Goal: Complete application form: Complete application form

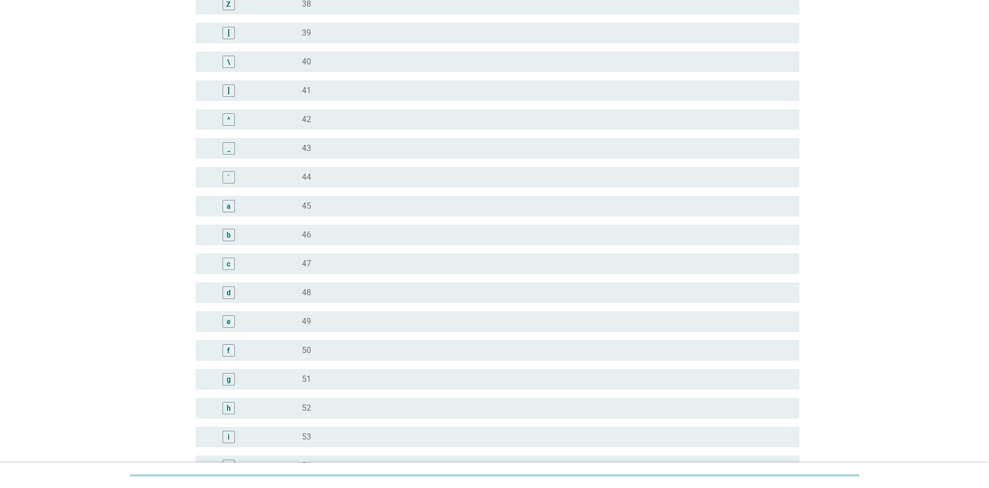
scroll to position [875, 0]
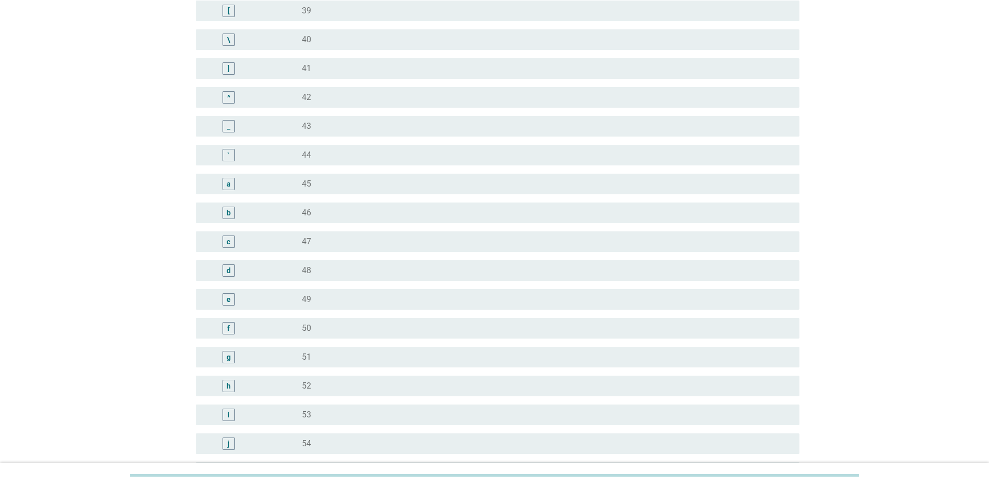
click at [306, 91] on div "radio_button_unchecked 42" at bounding box center [546, 97] width 489 height 12
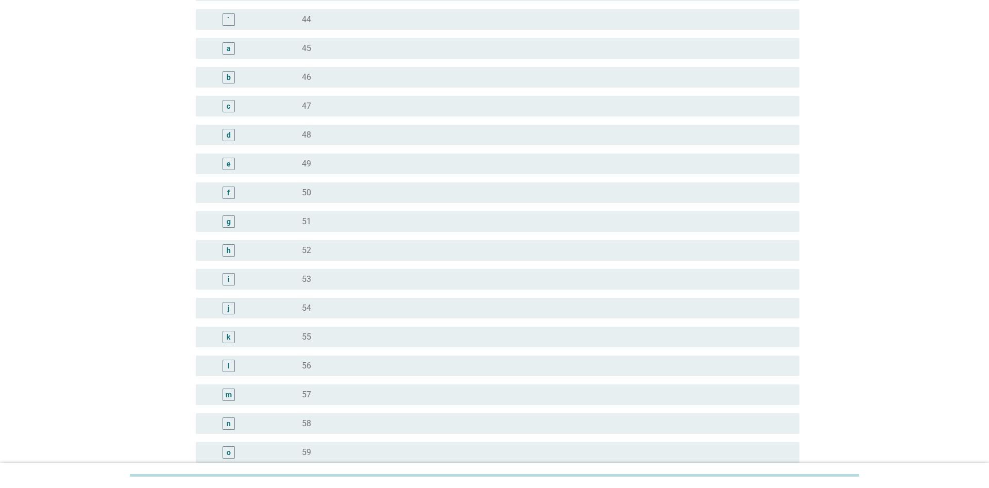
scroll to position [1147, 0]
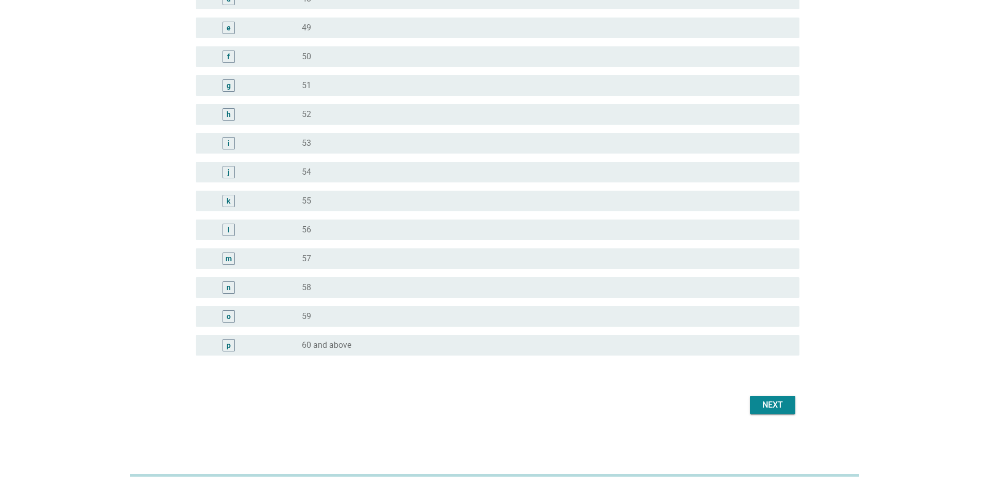
click at [784, 399] on div "Next" at bounding box center [772, 405] width 29 height 12
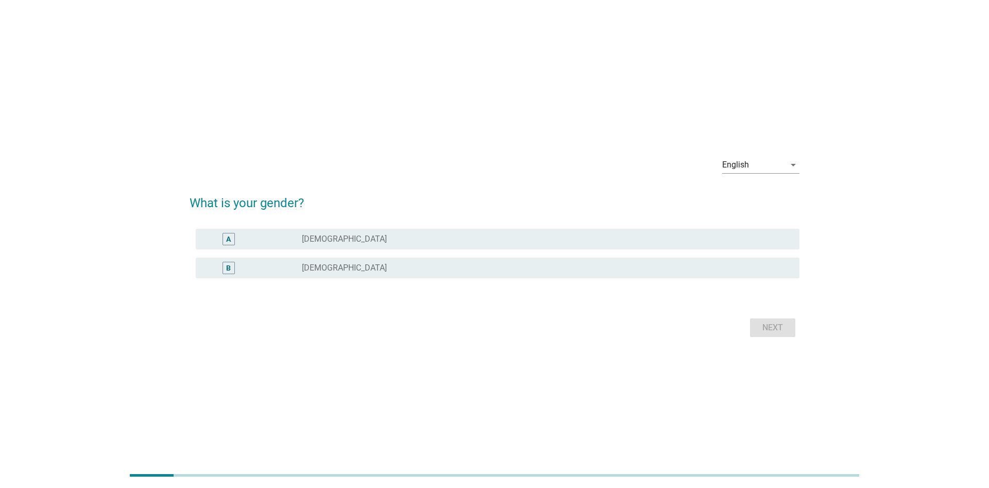
click at [333, 271] on div "radio_button_unchecked [DEMOGRAPHIC_DATA]" at bounding box center [542, 268] width 481 height 10
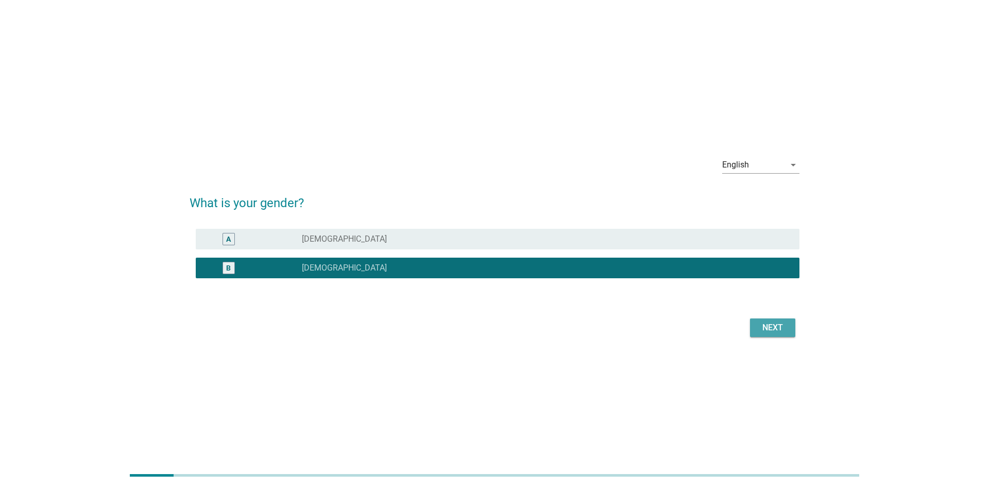
click at [776, 325] on div "Next" at bounding box center [772, 327] width 29 height 12
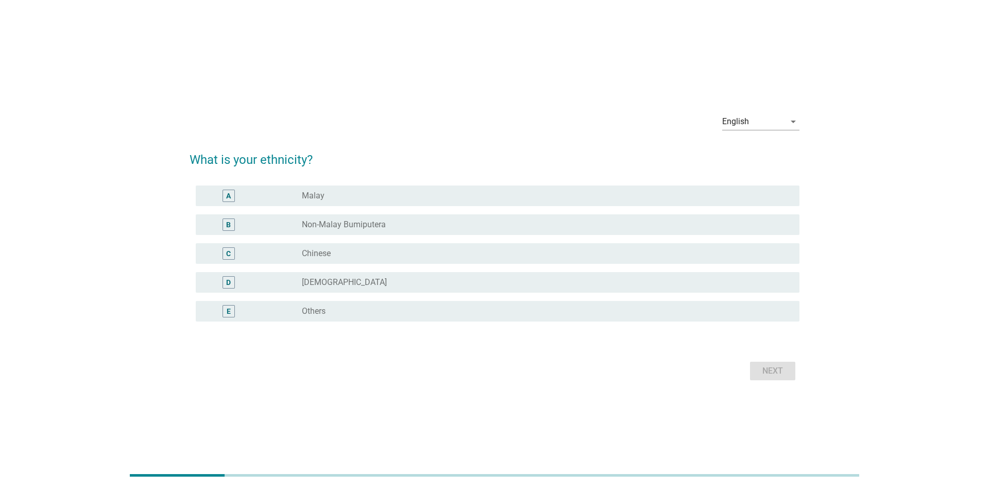
click at [334, 251] on div "radio_button_unchecked Chinese" at bounding box center [542, 253] width 481 height 10
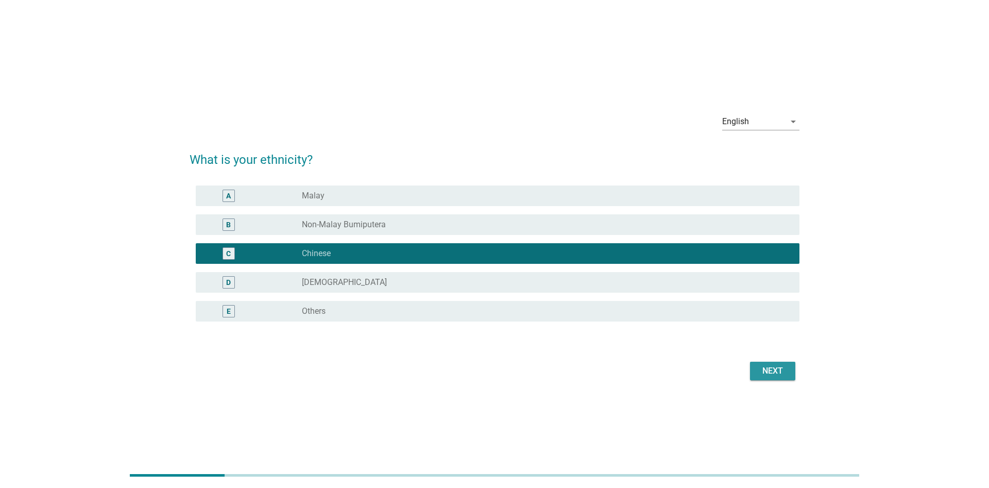
drag, startPoint x: 781, startPoint y: 372, endPoint x: 663, endPoint y: 358, distance: 118.7
click at [780, 372] on div "Next" at bounding box center [772, 371] width 29 height 12
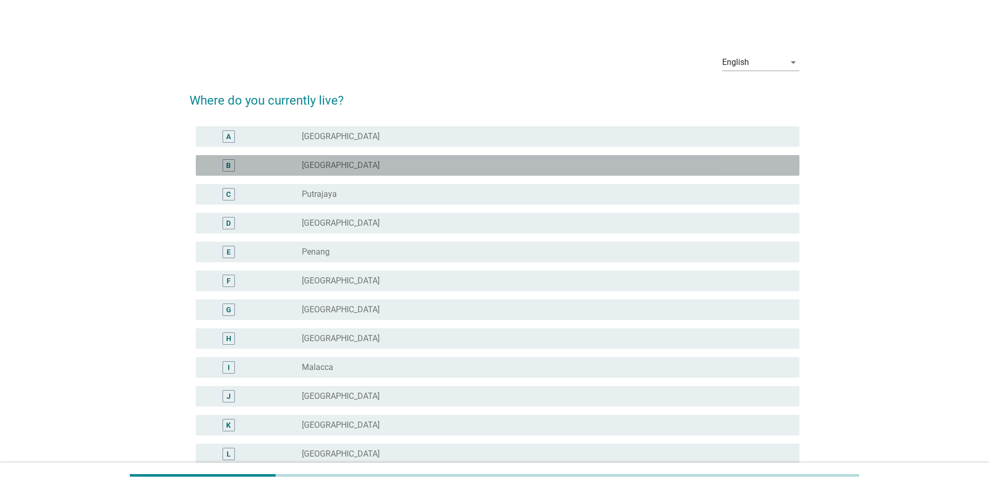
click at [348, 162] on div "radio_button_unchecked [GEOGRAPHIC_DATA]" at bounding box center [542, 165] width 481 height 10
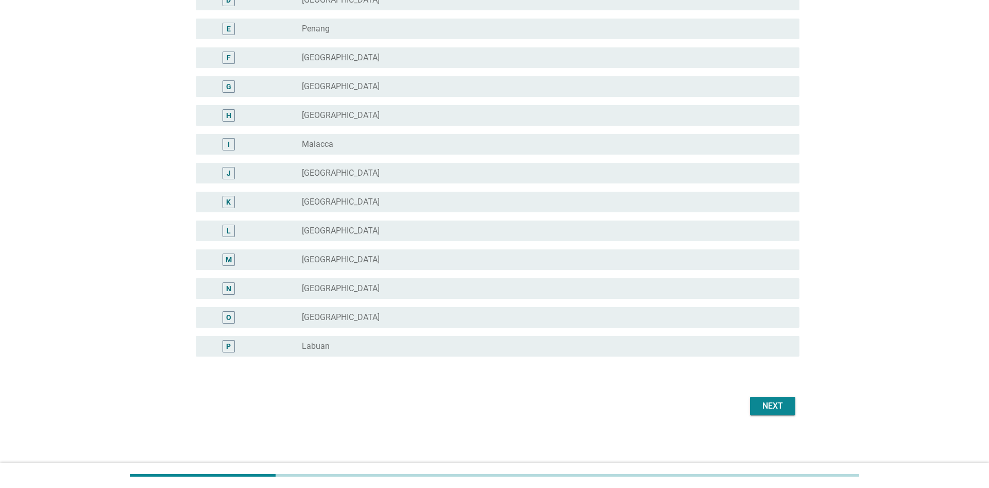
scroll to position [224, 0]
click at [768, 405] on div "Next" at bounding box center [772, 405] width 29 height 12
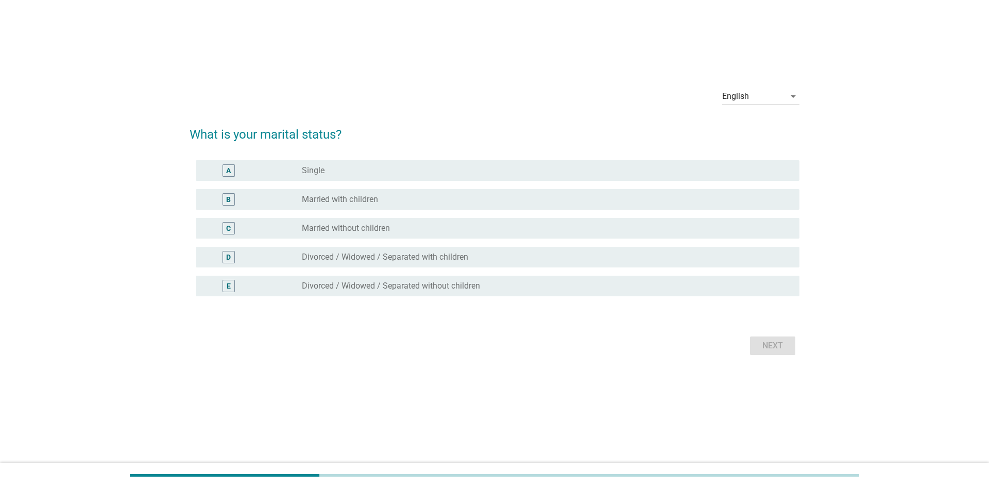
scroll to position [0, 0]
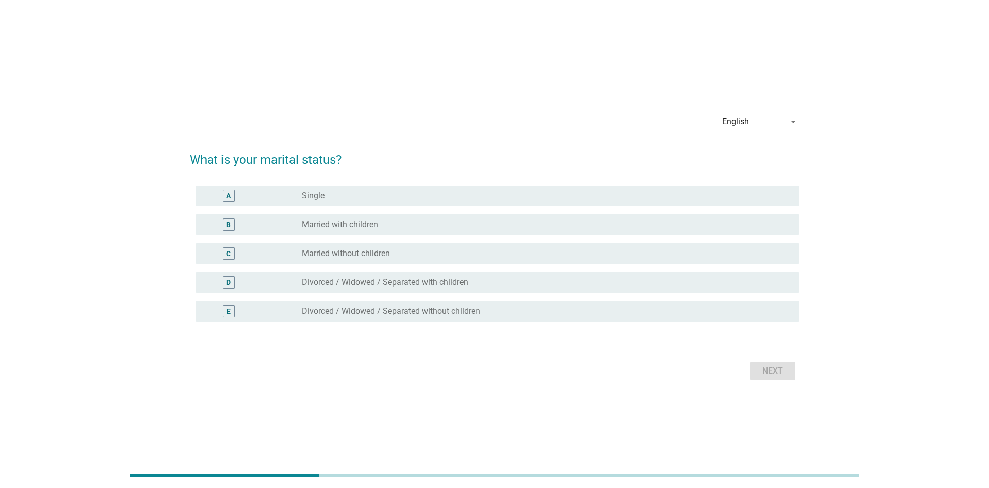
click at [378, 228] on label "Married with children" at bounding box center [340, 224] width 76 height 10
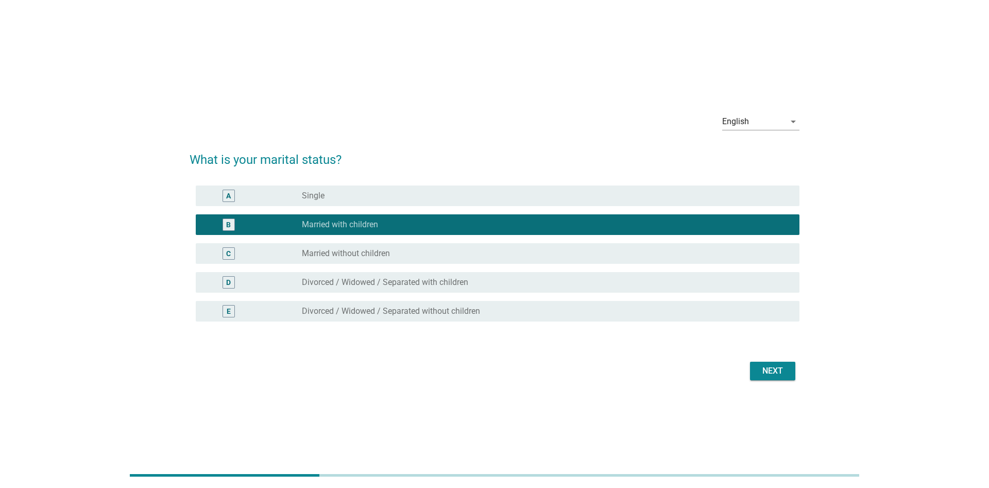
click at [781, 367] on div "Next" at bounding box center [772, 371] width 29 height 12
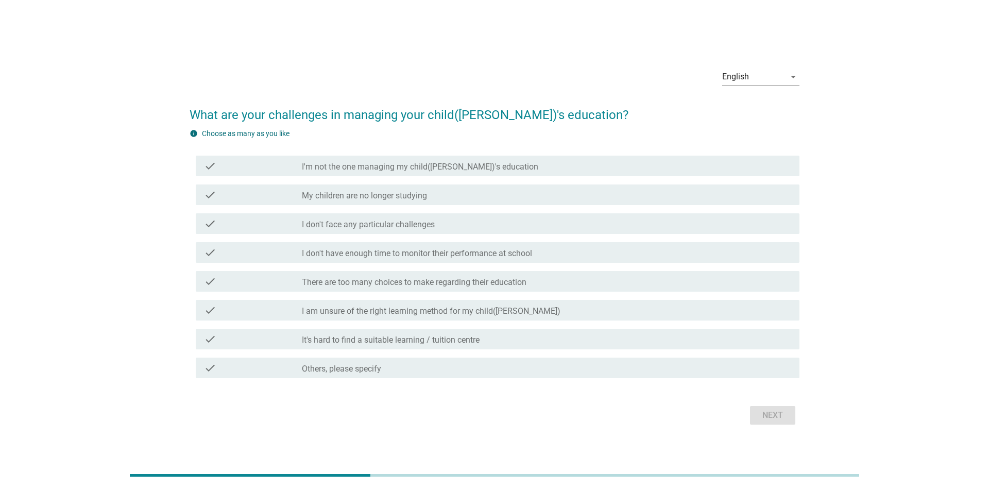
click at [530, 248] on label "I don't have enough time to monitor their performance at school" at bounding box center [417, 253] width 230 height 10
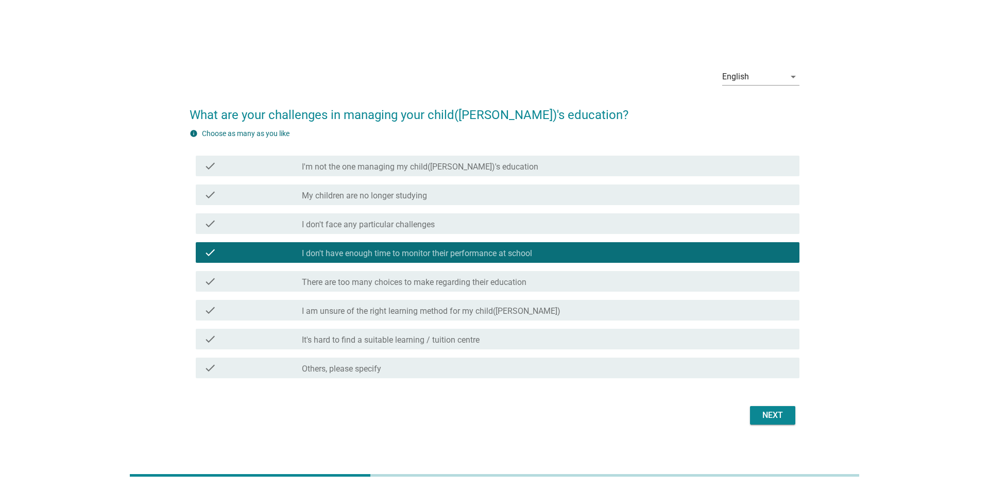
click at [518, 287] on label "There are too many choices to make regarding their education" at bounding box center [414, 282] width 224 height 10
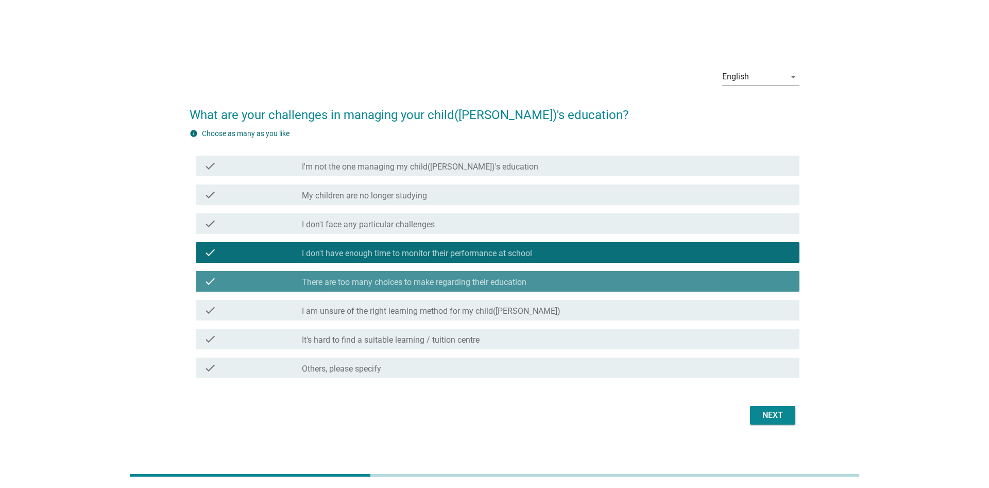
click at [506, 285] on label "There are too many choices to make regarding their education" at bounding box center [414, 282] width 224 height 10
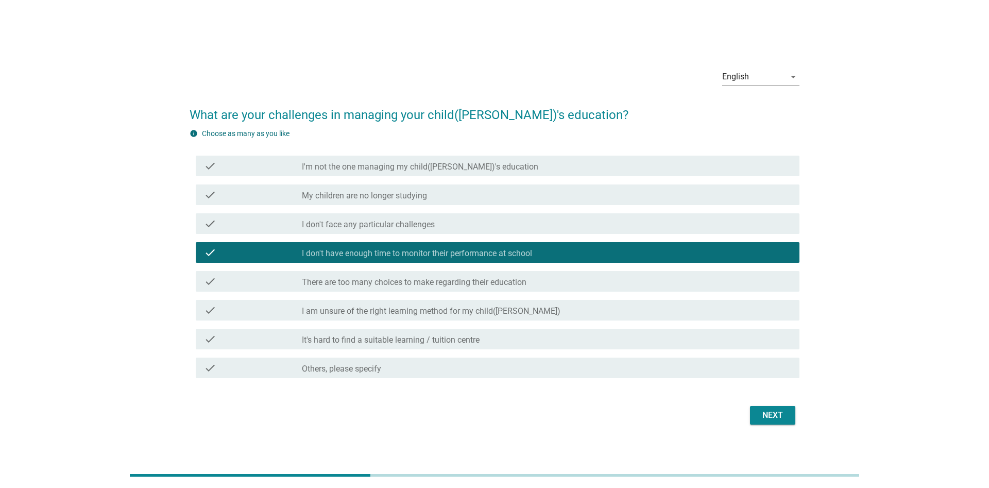
click at [490, 341] on div "check_box_outline_blank It's hard to find a suitable learning / tuition centre" at bounding box center [546, 339] width 489 height 12
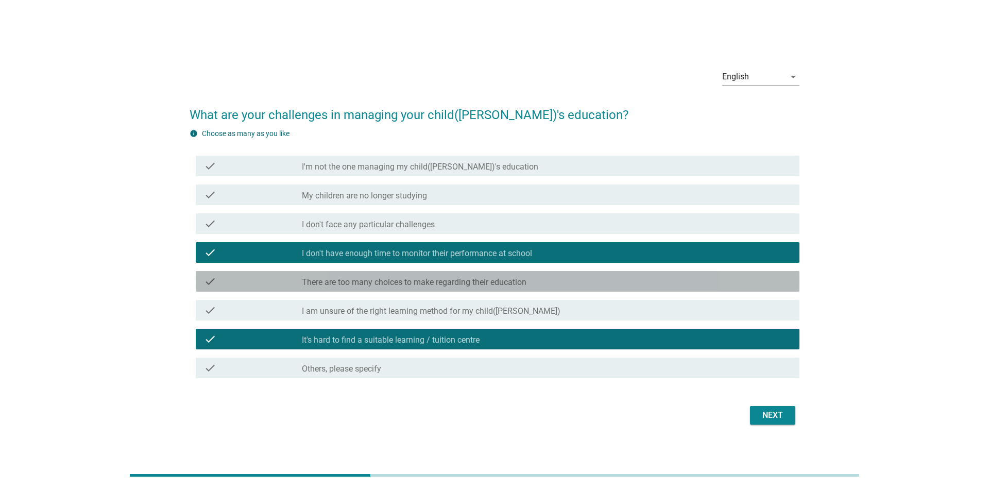
click at [565, 279] on div "check_box_outline_blank There are too many choices to make regarding their educ…" at bounding box center [546, 281] width 489 height 12
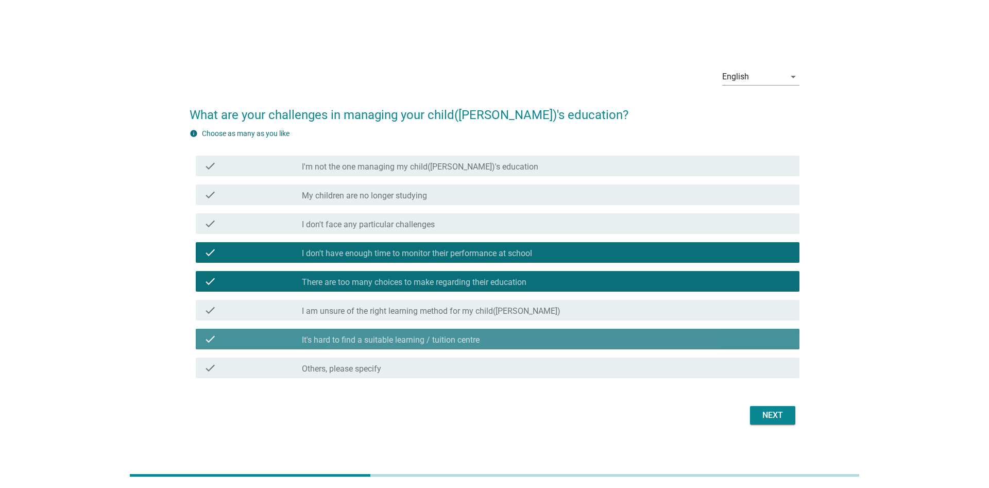
click at [517, 347] on div "check check_box_outline_blank It's hard to find a suitable learning / tuition c…" at bounding box center [497, 338] width 603 height 21
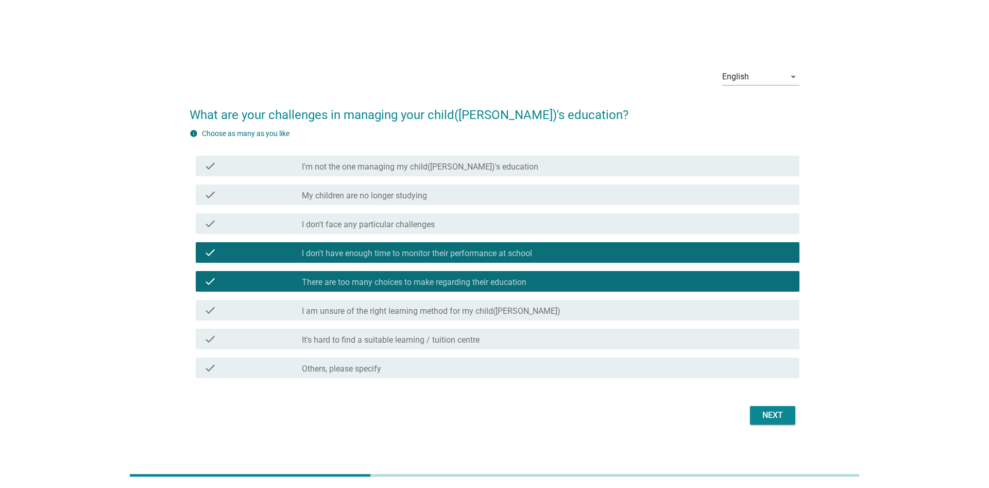
click at [768, 423] on div "English arrow_drop_down What are your challenges in managing your child([PERSON…" at bounding box center [494, 244] width 626 height 384
click at [767, 414] on div "Next" at bounding box center [772, 415] width 29 height 12
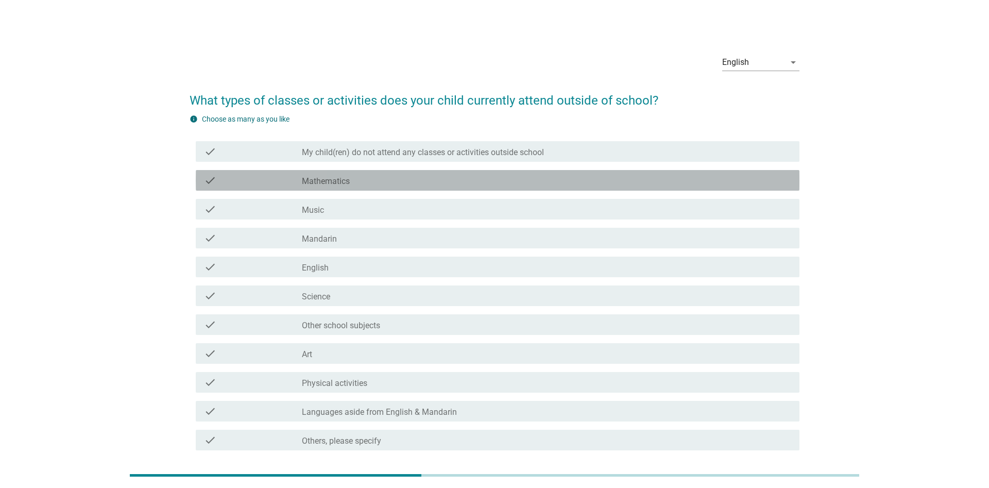
click at [348, 183] on label "Mathematics" at bounding box center [326, 181] width 48 height 10
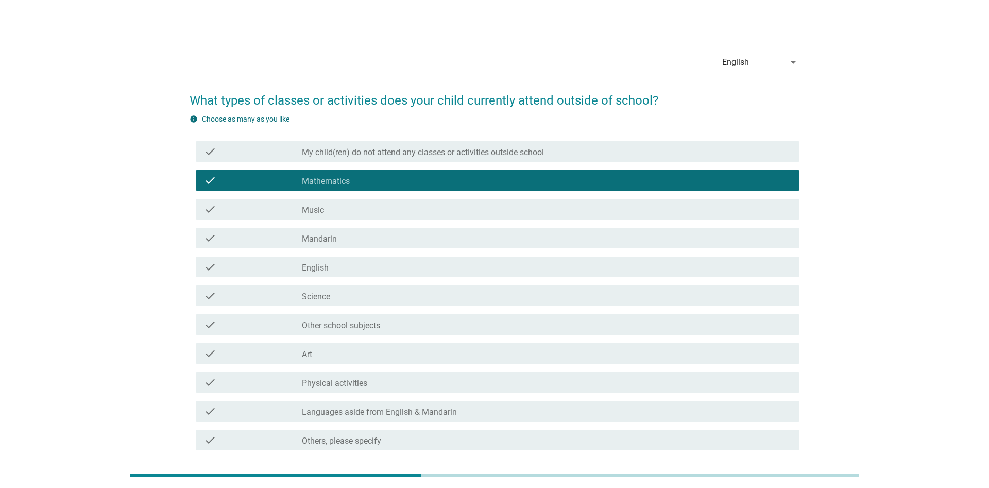
click at [357, 270] on div "check_box_outline_blank English" at bounding box center [546, 267] width 489 height 12
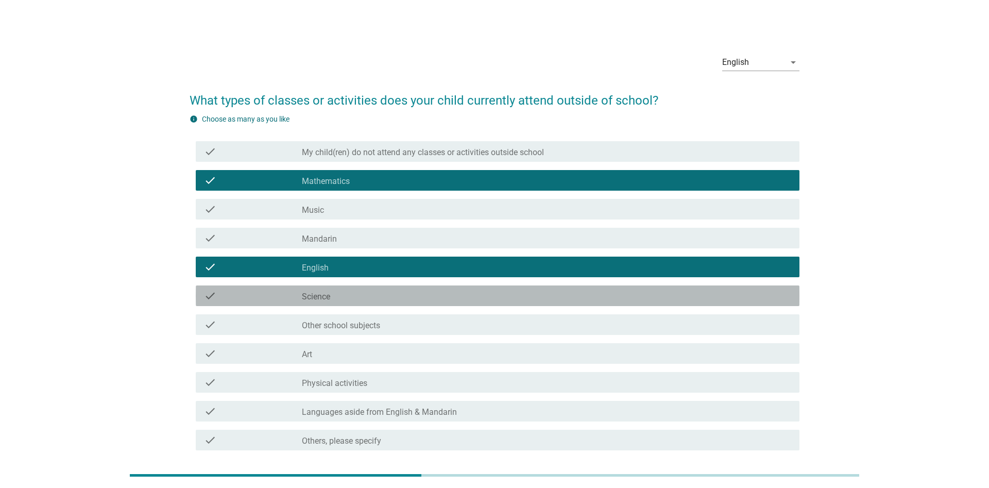
click at [349, 292] on div "check_box_outline_blank Science" at bounding box center [546, 295] width 489 height 12
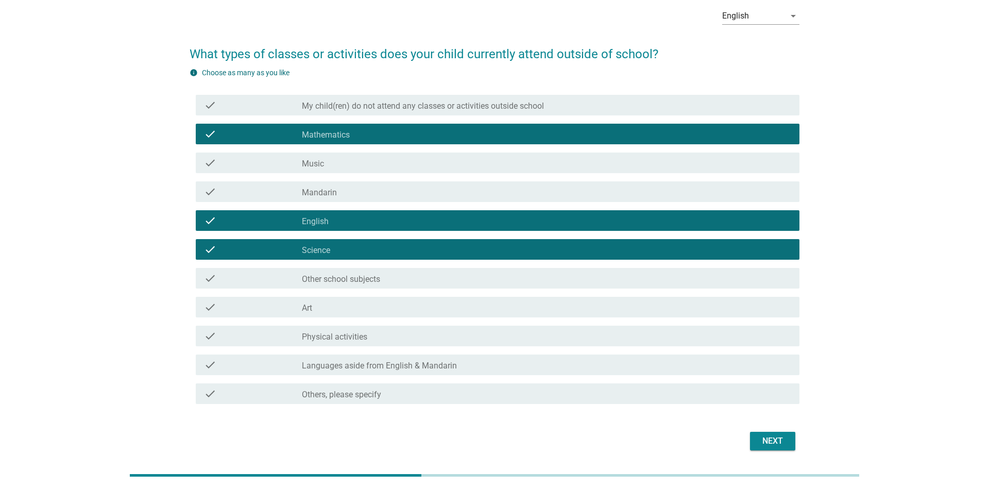
scroll to position [82, 0]
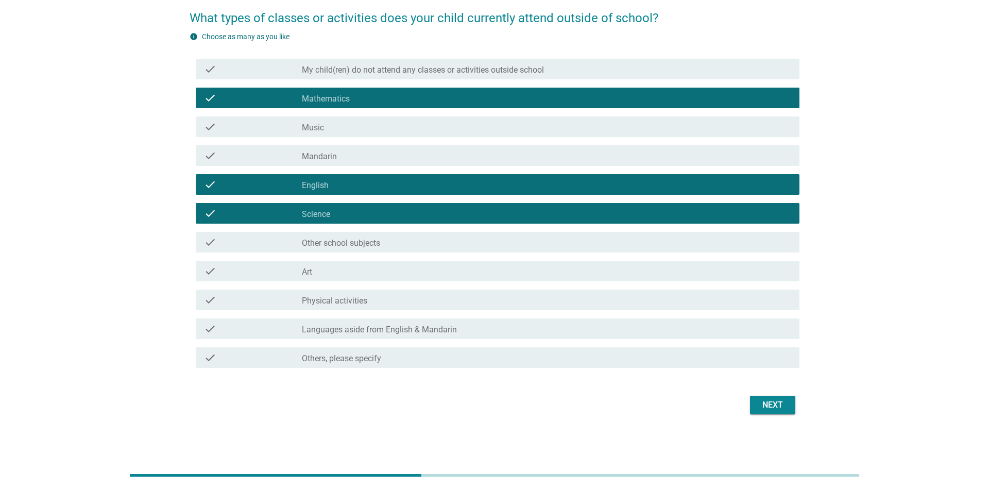
click at [361, 150] on div "check_box_outline_blank Mandarin" at bounding box center [546, 155] width 489 height 12
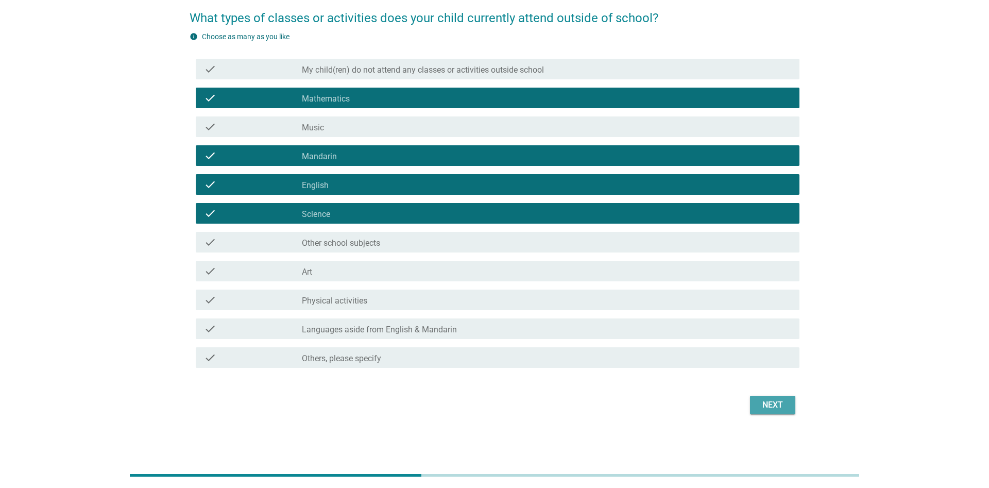
click at [780, 399] on div "Next" at bounding box center [772, 405] width 29 height 12
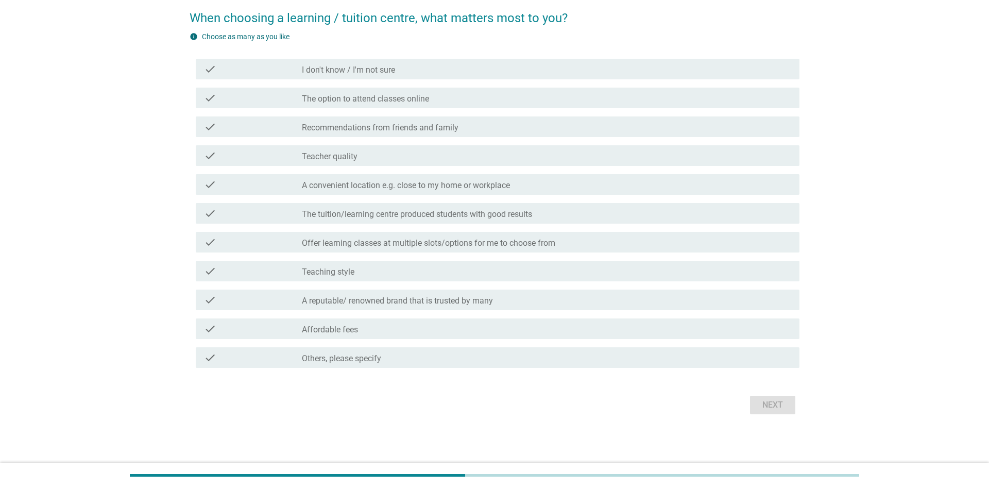
scroll to position [0, 0]
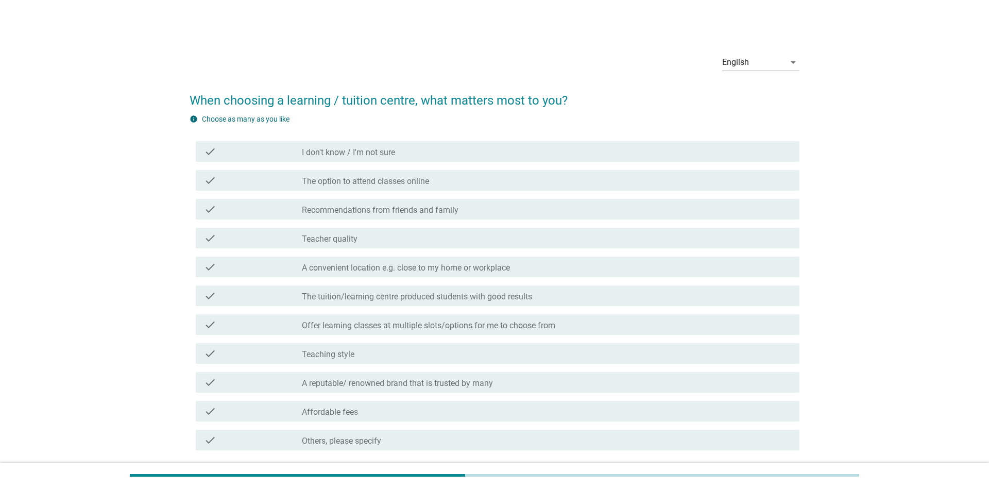
click at [380, 243] on div "check_box_outline_blank Teacher quality" at bounding box center [546, 238] width 489 height 12
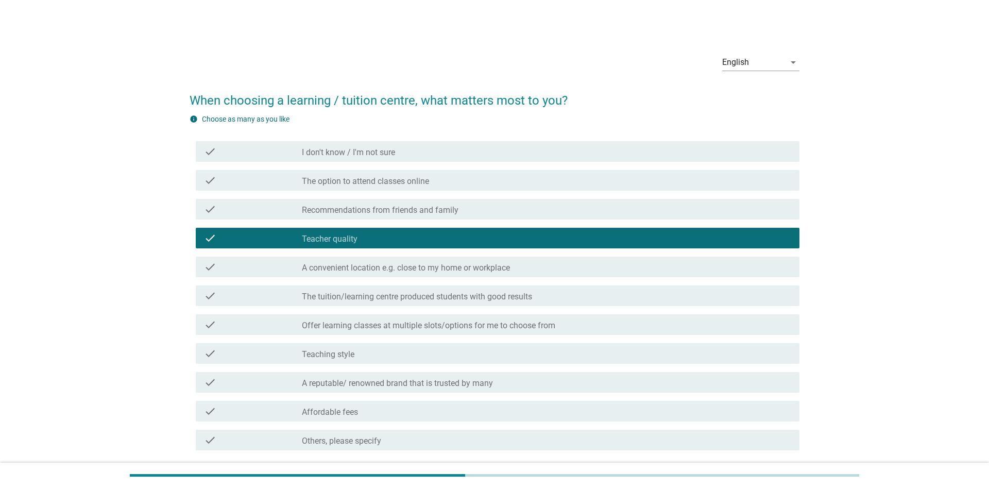
click at [426, 274] on div "check check_box_outline_blank A convenient location e.g. close to my home or wo…" at bounding box center [497, 266] width 603 height 21
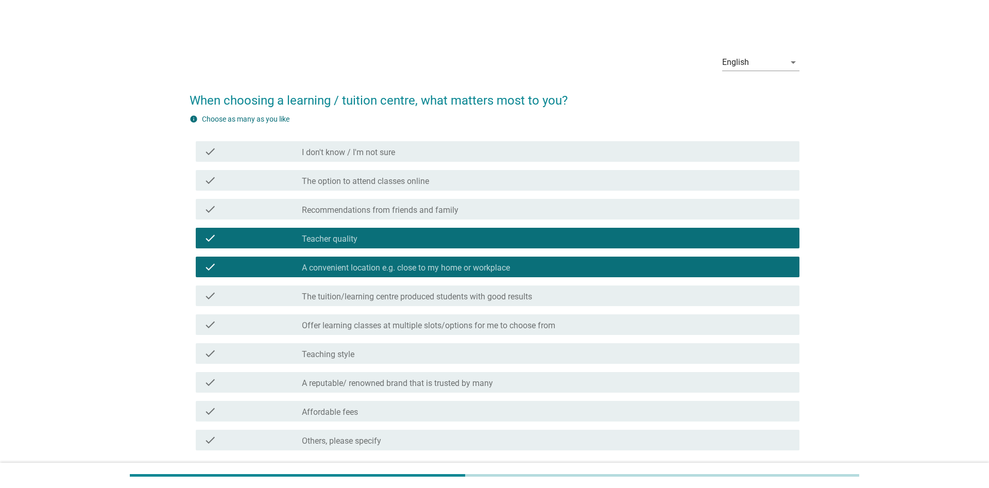
click at [414, 299] on label "The tuition/learning centre produced students with good results" at bounding box center [417, 296] width 230 height 10
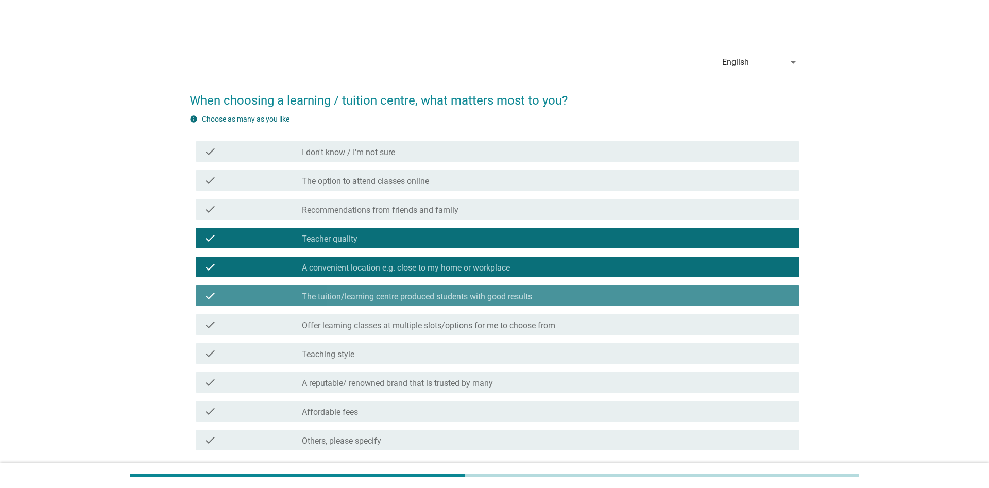
click at [413, 292] on label "The tuition/learning centre produced students with good results" at bounding box center [417, 296] width 230 height 10
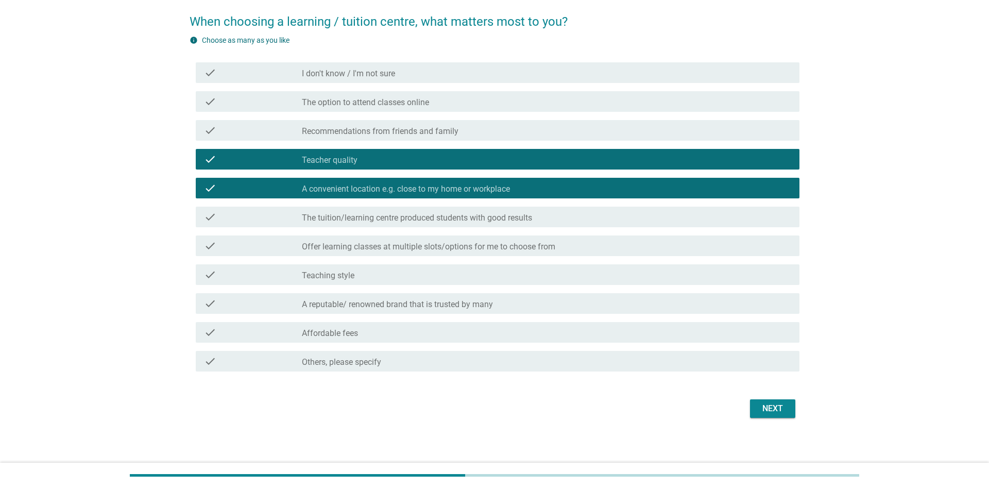
scroll to position [82, 0]
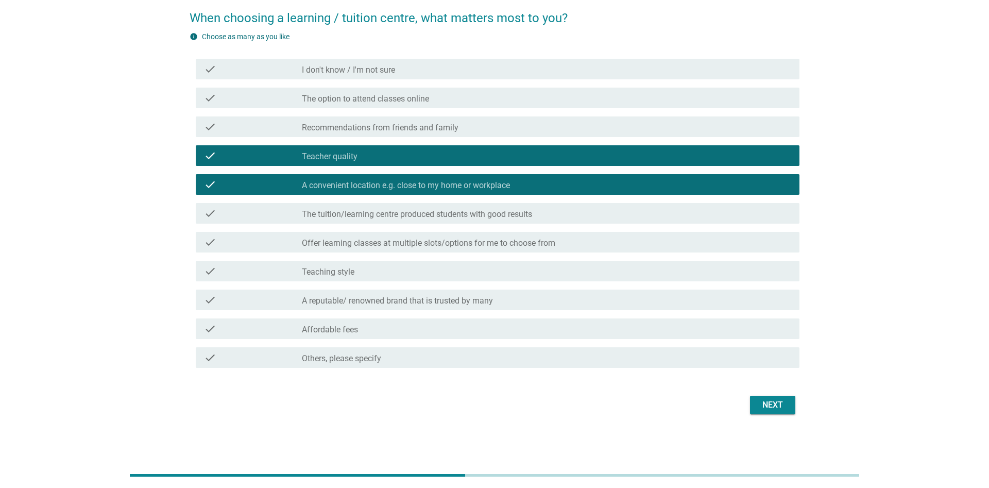
click at [398, 324] on div "check_box_outline_blank Affordable fees" at bounding box center [546, 328] width 489 height 12
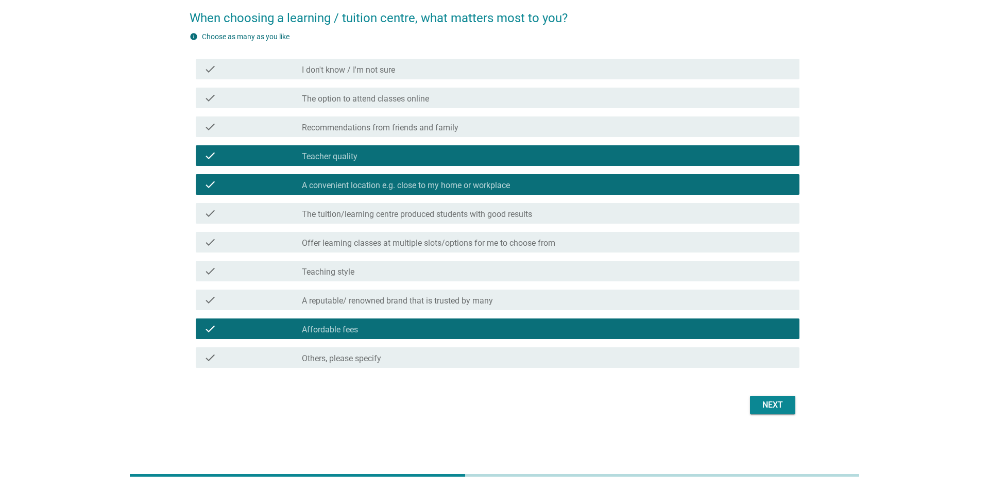
click at [765, 397] on button "Next" at bounding box center [772, 404] width 45 height 19
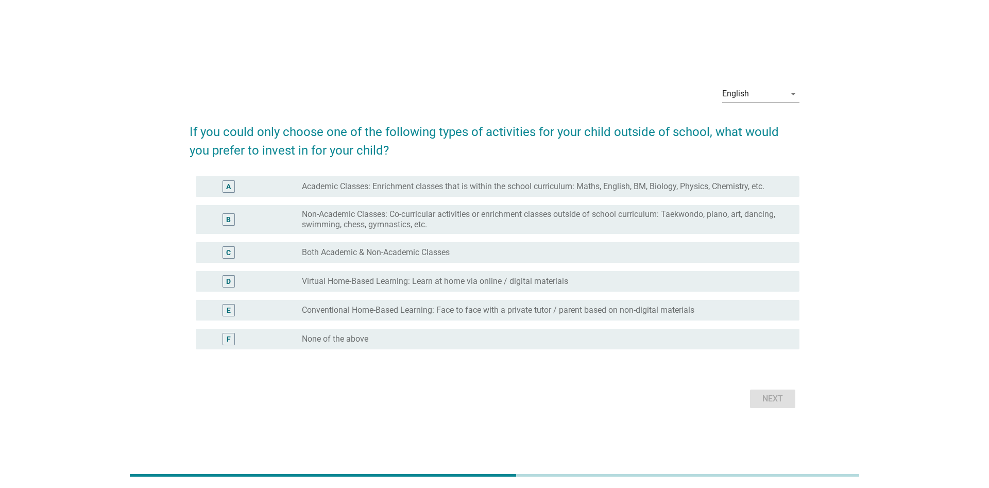
click at [401, 240] on div "C radio_button_unchecked Both Academic & Non-Academic Classes" at bounding box center [494, 252] width 610 height 29
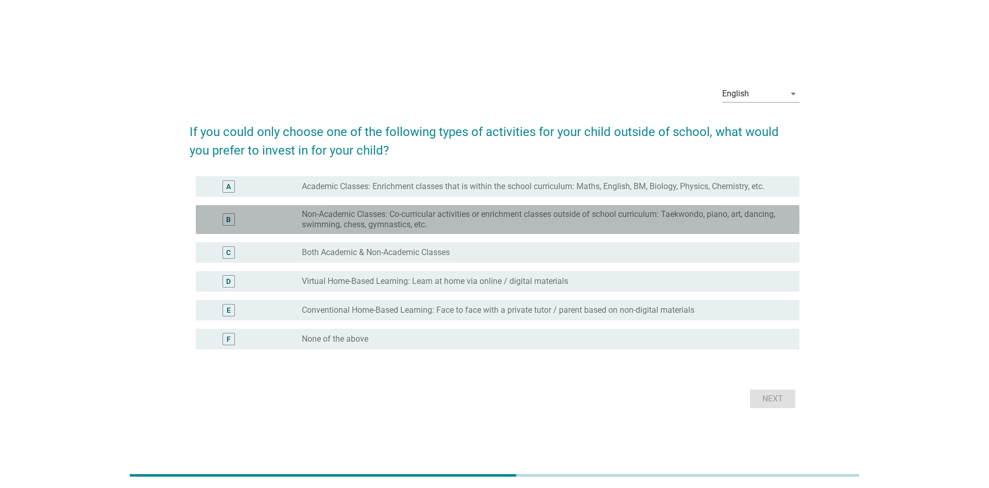
click at [415, 226] on label "Non-Academic Classes: Co-curricular activities or enrichment classes outside of…" at bounding box center [542, 219] width 481 height 21
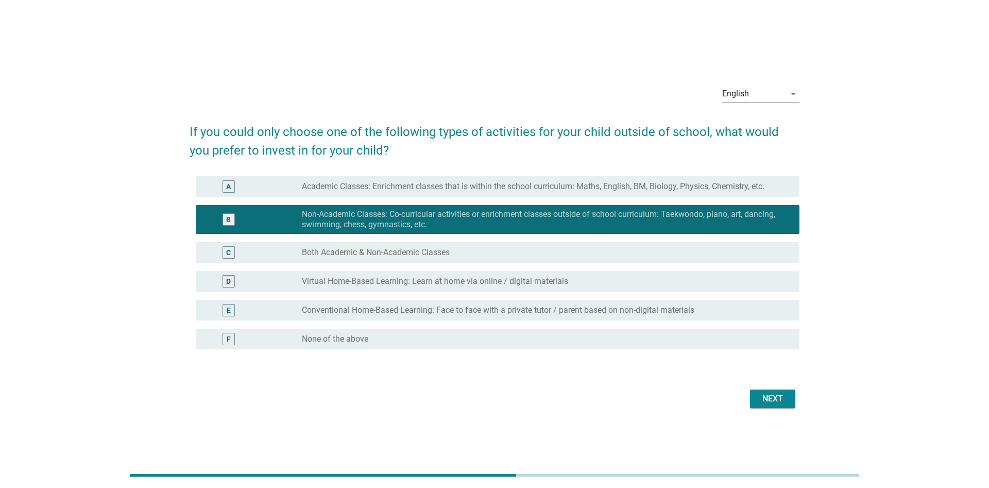
click at [455, 252] on div "radio_button_unchecked Both Academic & Non-Academic Classes" at bounding box center [542, 252] width 481 height 10
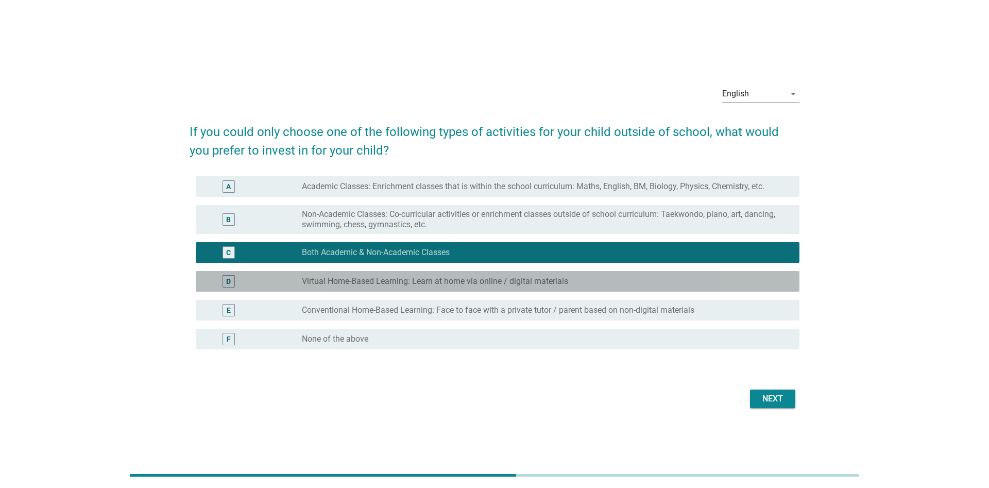
click at [511, 285] on label "Virtual Home-Based Learning: Learn at home via online / digital materials" at bounding box center [435, 281] width 266 height 10
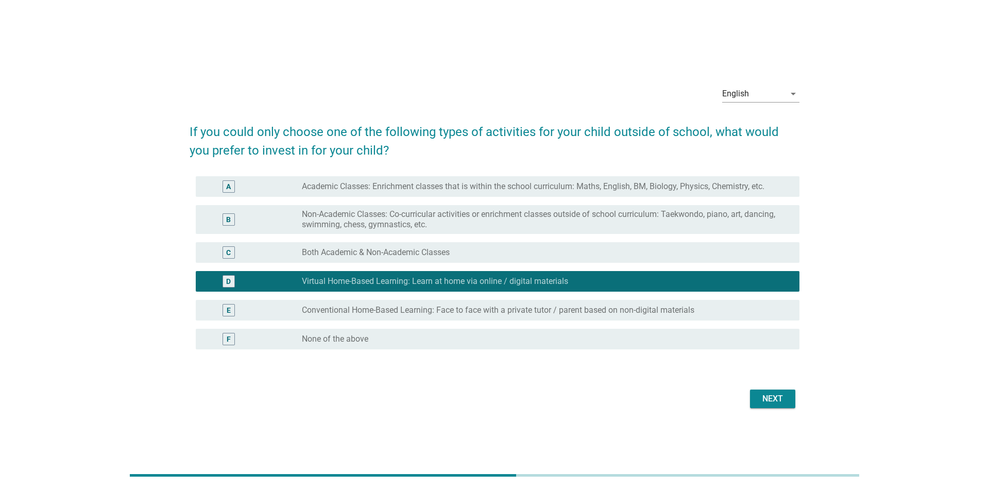
click at [514, 258] on div "radio_button_unchecked Both Academic & Non-Academic Classes" at bounding box center [546, 252] width 489 height 12
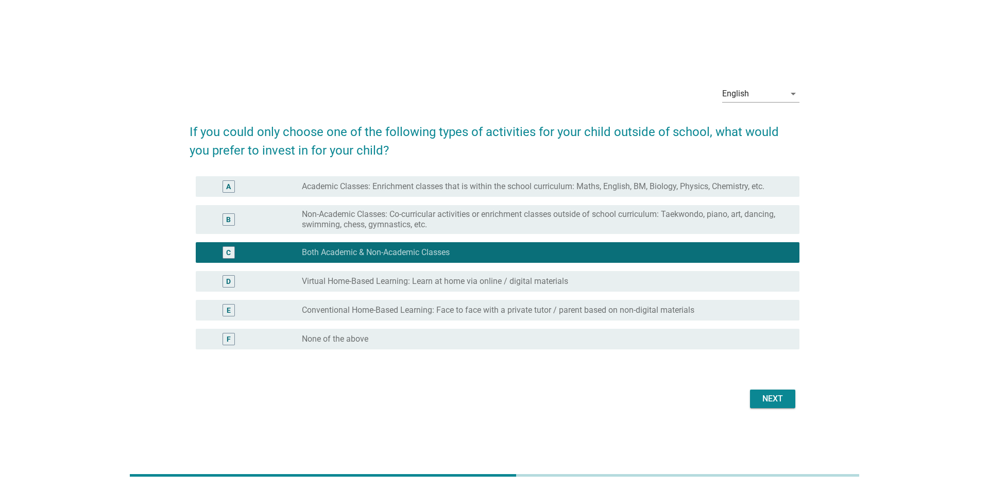
click at [774, 402] on div "Next" at bounding box center [772, 398] width 29 height 12
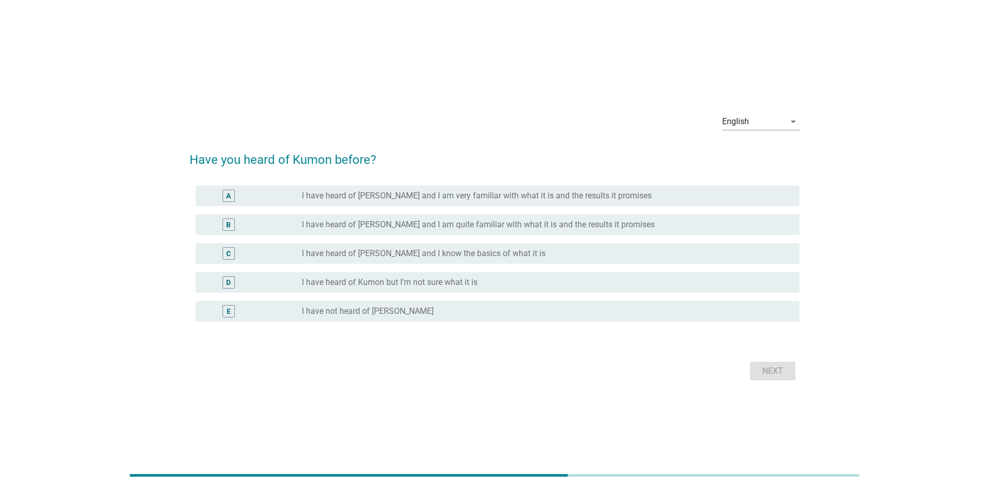
click at [383, 224] on label "I have heard of [PERSON_NAME] and I am quite familiar with what it is and the r…" at bounding box center [478, 224] width 353 height 10
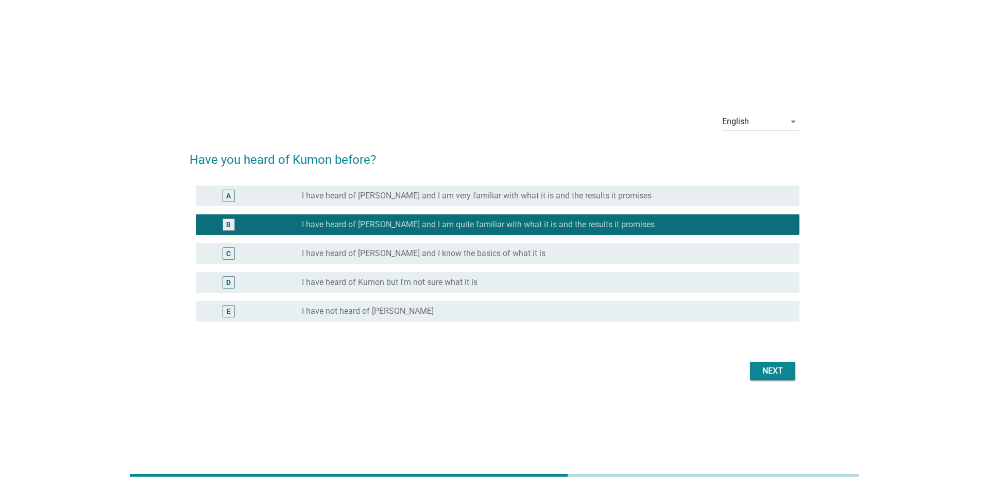
click at [768, 358] on form "Have you heard of Kumon before? A radio_button_unchecked I have heard of [PERSO…" at bounding box center [494, 261] width 610 height 243
drag, startPoint x: 777, startPoint y: 370, endPoint x: 548, endPoint y: 354, distance: 229.1
click at [773, 371] on div "Next" at bounding box center [772, 371] width 29 height 12
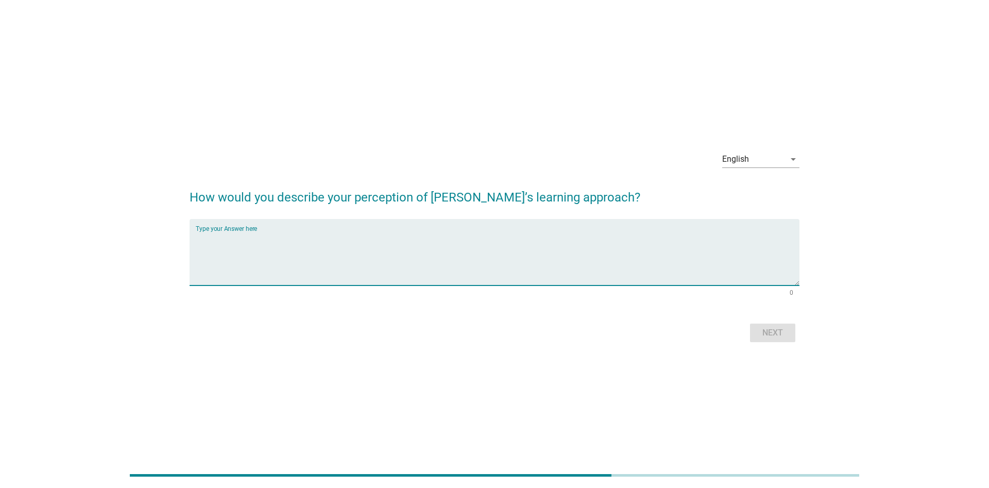
click at [418, 243] on textarea "Type your Answer here" at bounding box center [497, 258] width 603 height 54
type textarea "efficient"
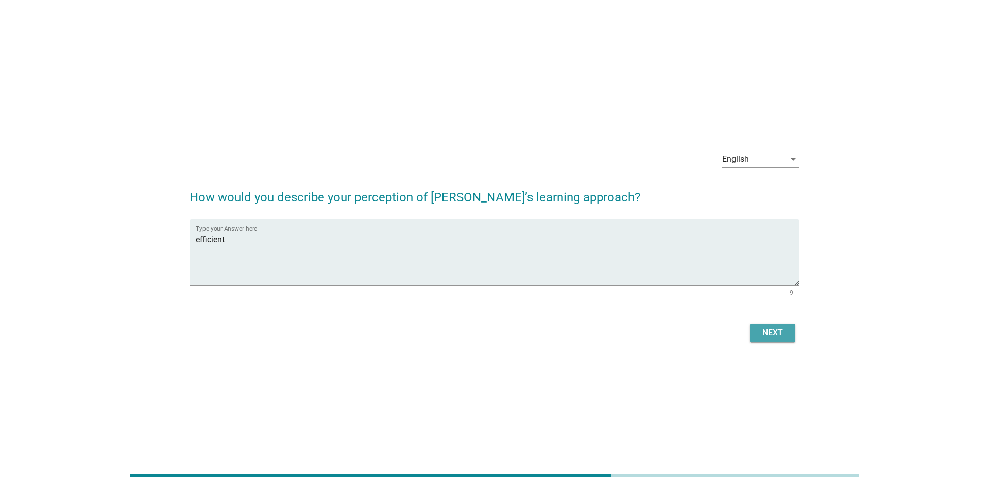
click at [758, 333] on div "Next" at bounding box center [772, 332] width 29 height 12
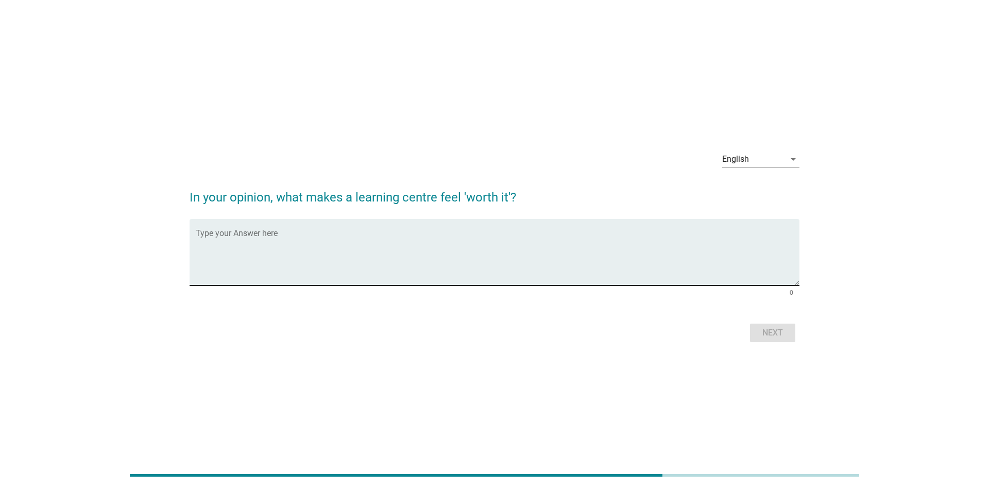
click at [669, 263] on textarea "Type your Answer here" at bounding box center [497, 258] width 603 height 54
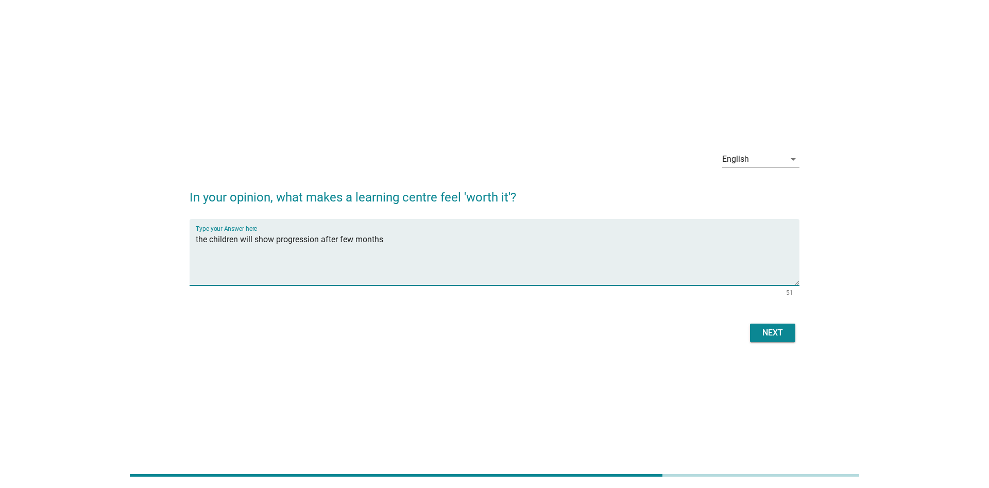
type textarea "the children will show progression after few months"
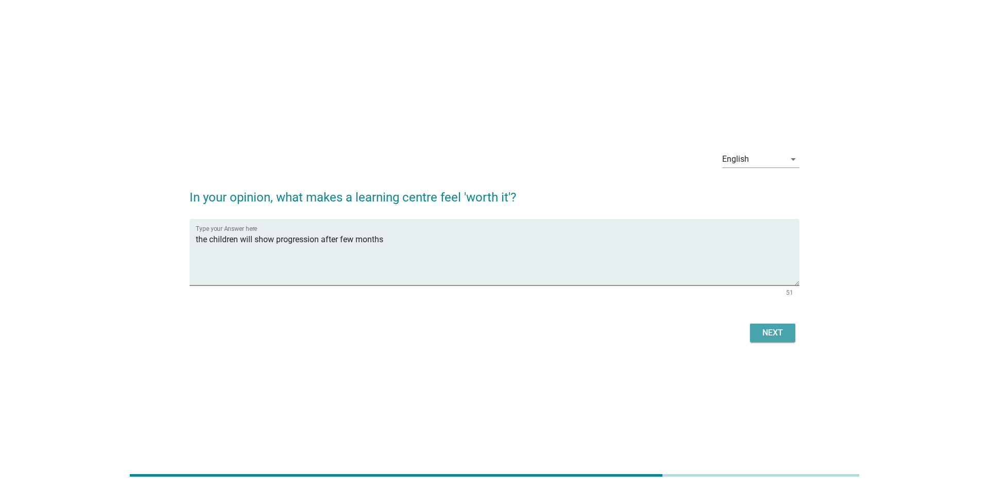
click at [763, 332] on div "Next" at bounding box center [772, 332] width 29 height 12
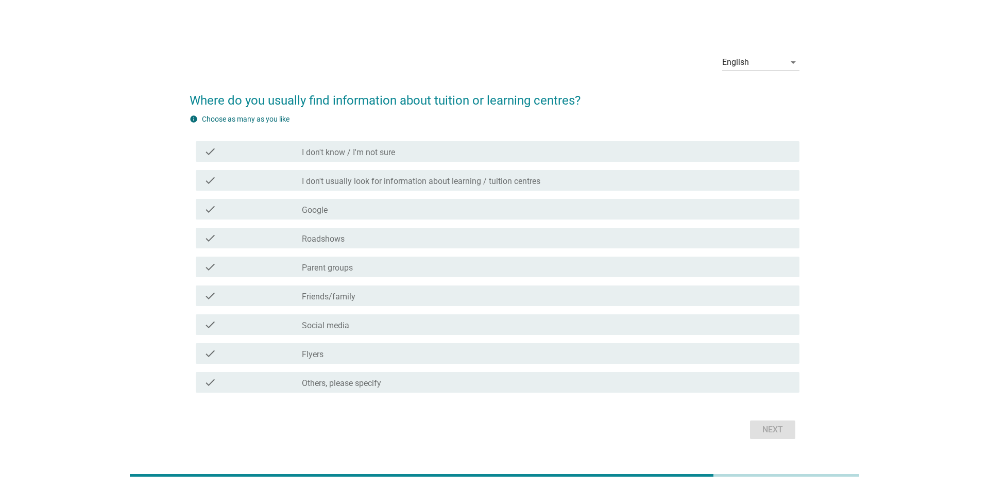
click at [360, 262] on div "check_box_outline_blank Parent groups" at bounding box center [546, 267] width 489 height 12
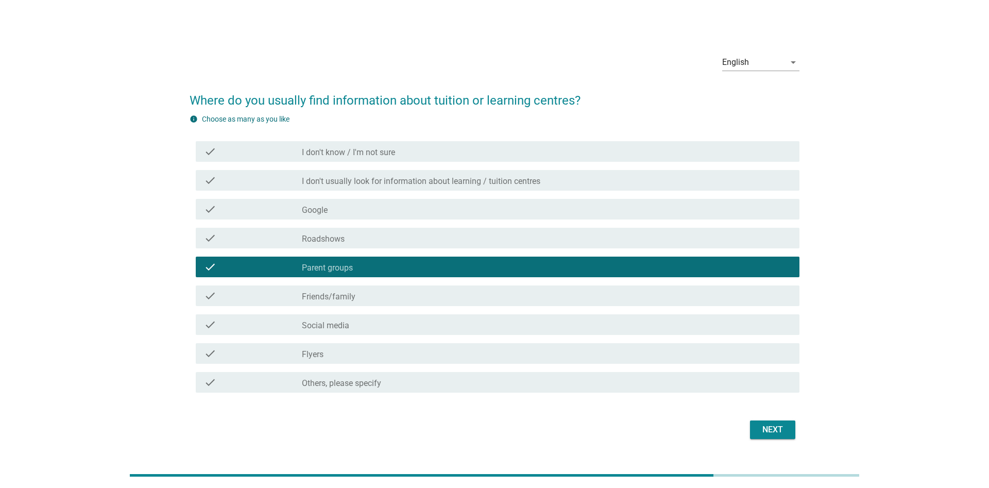
click at [377, 298] on div "check_box_outline_blank Friends/family" at bounding box center [546, 295] width 489 height 12
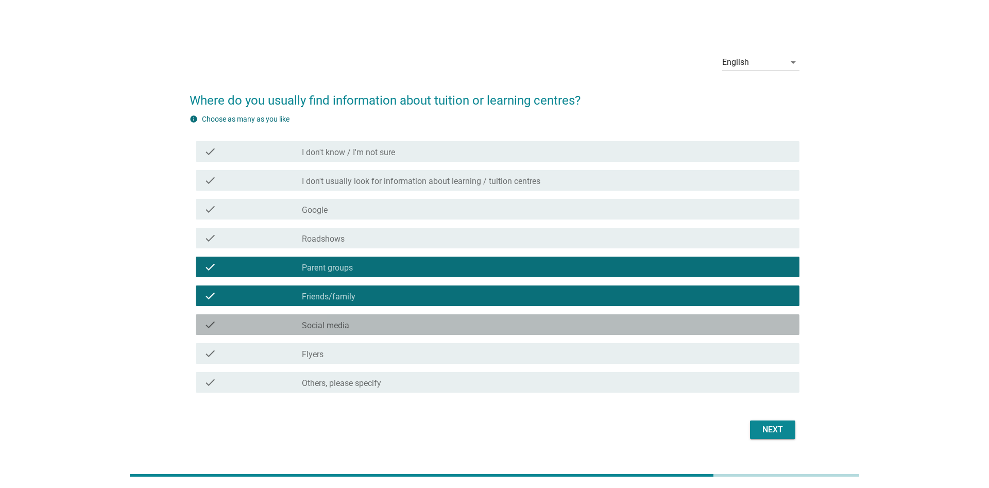
click at [355, 326] on div "check_box_outline_blank Social media" at bounding box center [546, 324] width 489 height 12
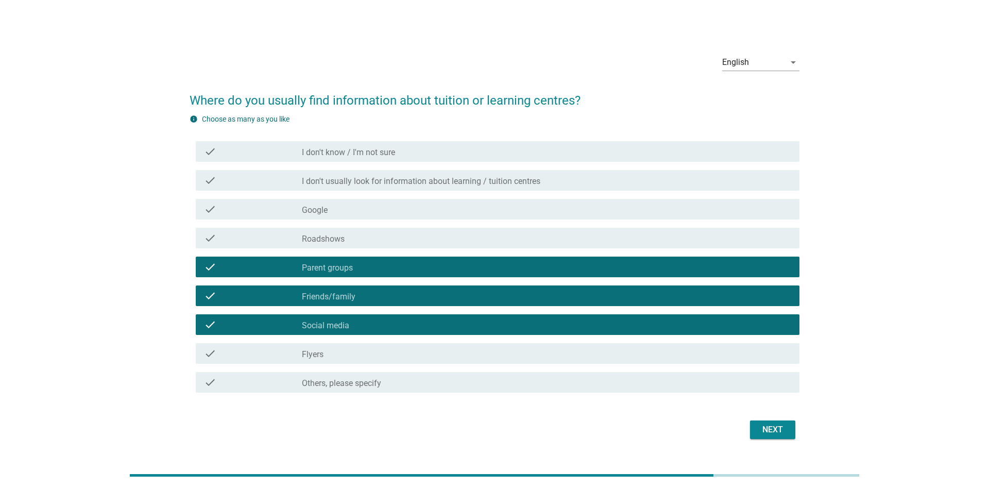
click at [373, 328] on div "check_box_outline_blank Social media" at bounding box center [546, 324] width 489 height 12
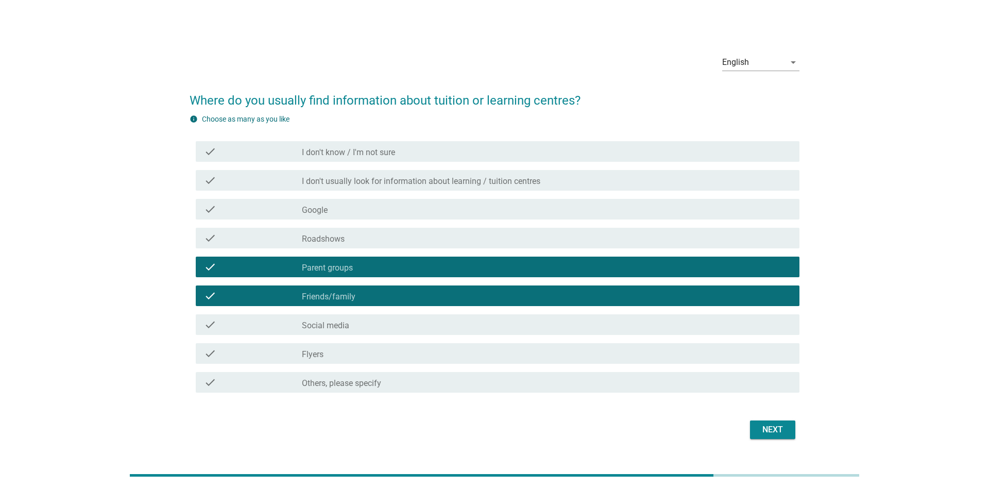
click at [353, 354] on div "check_box_outline_blank Flyers" at bounding box center [546, 353] width 489 height 12
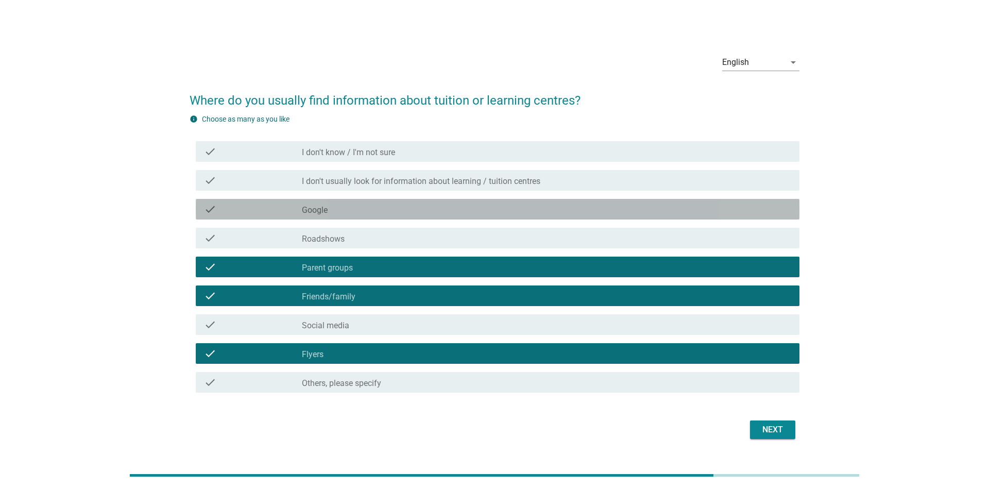
click at [367, 211] on div "check_box_outline_blank Google" at bounding box center [546, 209] width 489 height 12
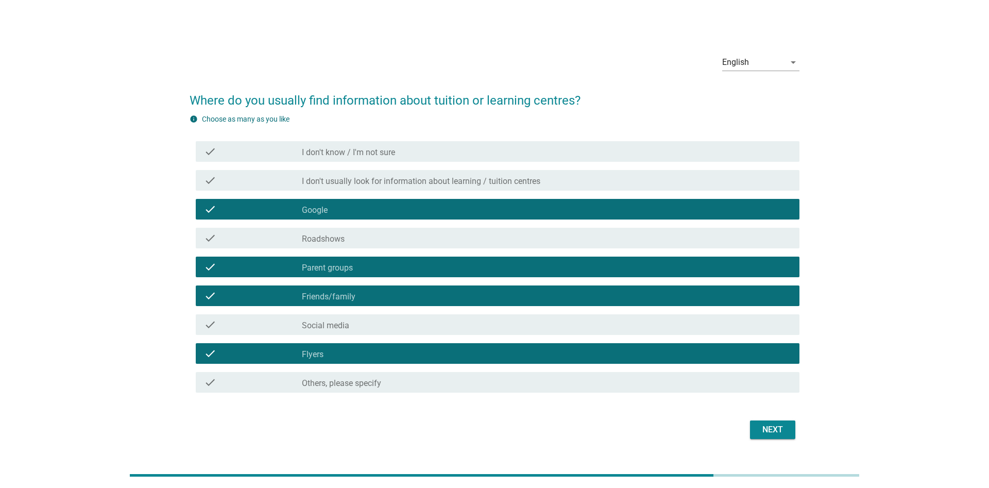
click at [395, 209] on div "check_box_outline_blank Google" at bounding box center [546, 209] width 489 height 12
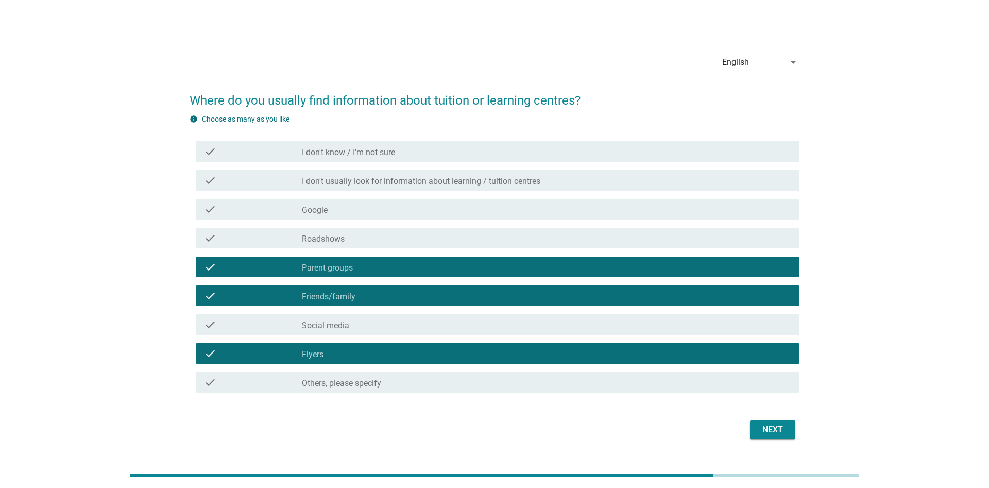
click at [779, 427] on div "Next" at bounding box center [772, 429] width 29 height 12
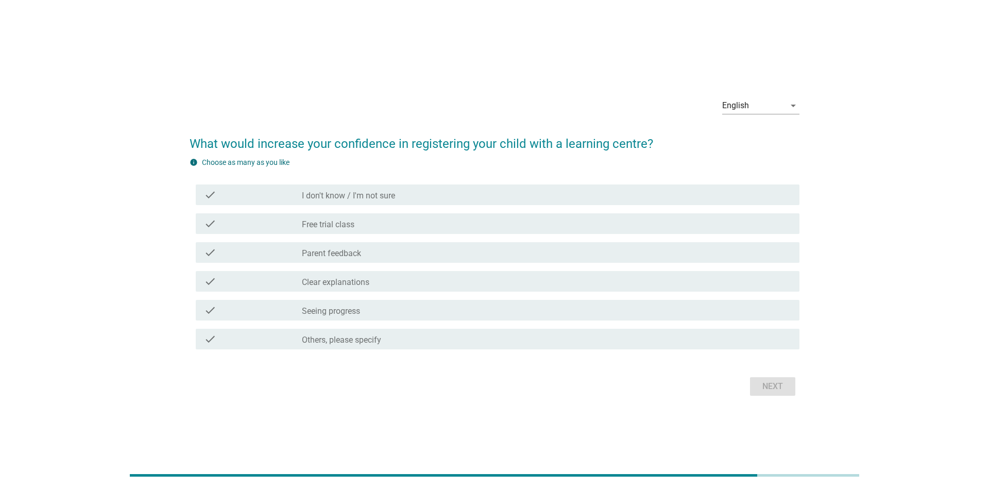
click at [360, 282] on label "Clear explanations" at bounding box center [335, 282] width 67 height 10
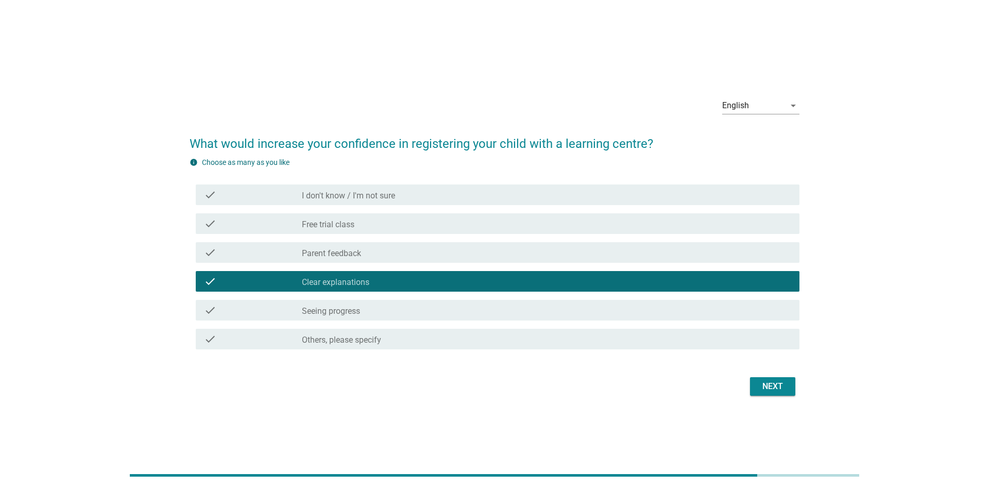
click at [378, 253] on div "check_box_outline_blank Parent feedback" at bounding box center [546, 252] width 489 height 12
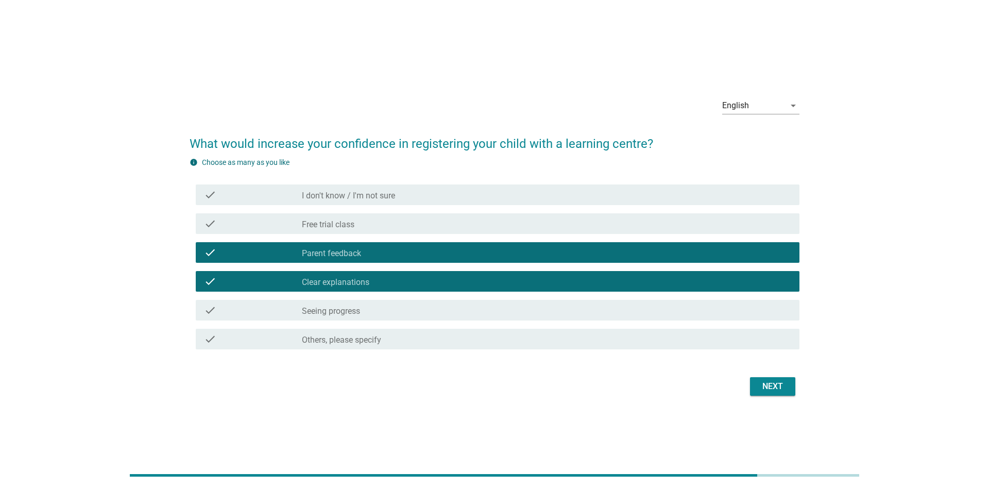
click at [350, 316] on label "Seeing progress" at bounding box center [331, 311] width 58 height 10
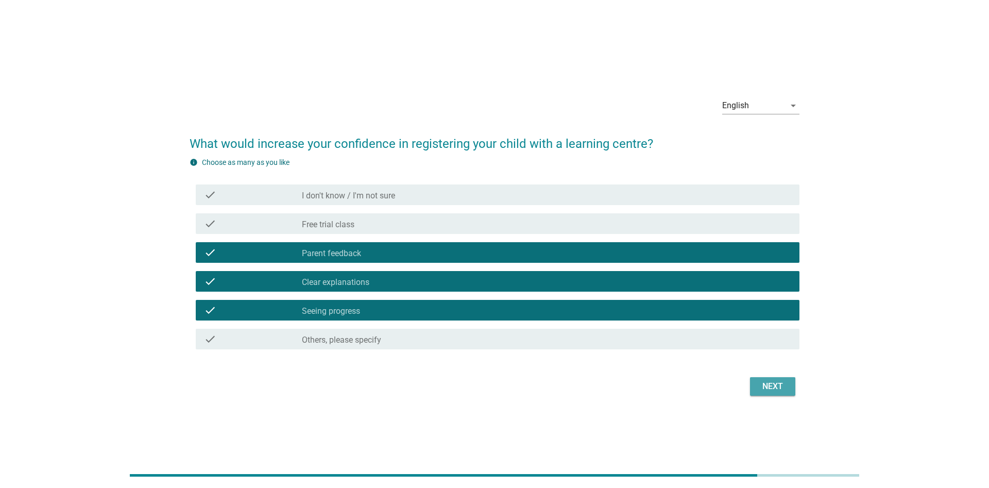
click at [781, 387] on div "Next" at bounding box center [772, 386] width 29 height 12
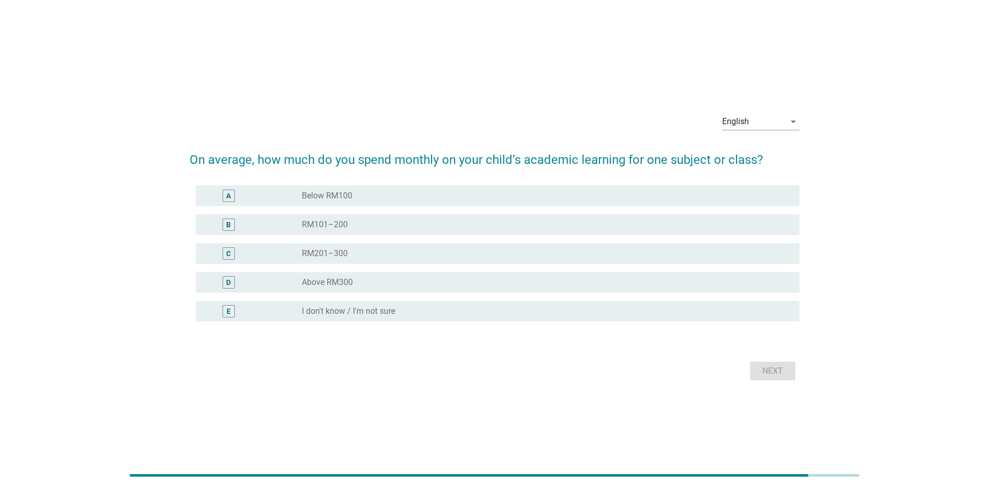
click at [356, 251] on div "radio_button_unchecked RM201–300" at bounding box center [542, 253] width 481 height 10
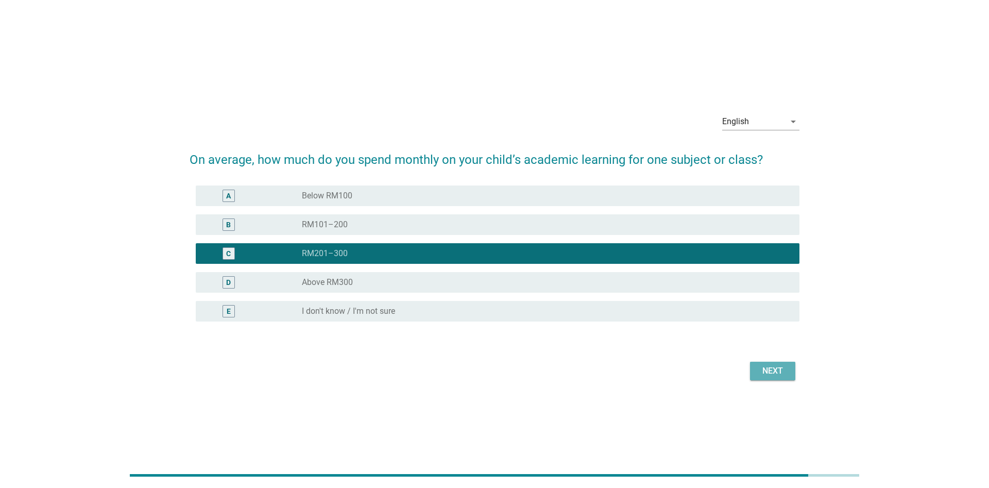
click at [781, 376] on div "Next" at bounding box center [772, 371] width 29 height 12
